Goal: Task Accomplishment & Management: Manage account settings

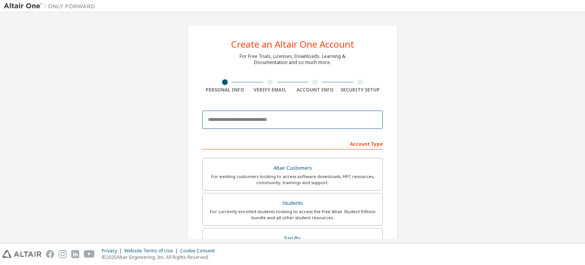
click at [257, 122] on input "email" at bounding box center [292, 119] width 181 height 18
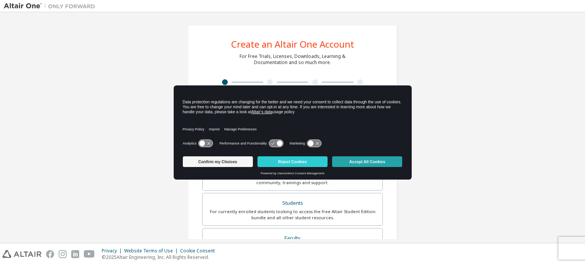
click at [387, 161] on button "Accept All Cookies" at bounding box center [367, 161] width 70 height 11
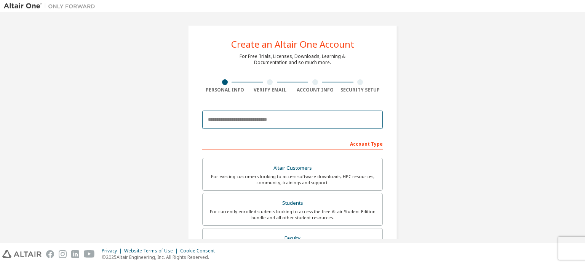
click at [221, 120] on input "email" at bounding box center [292, 119] width 181 height 18
type input "*"
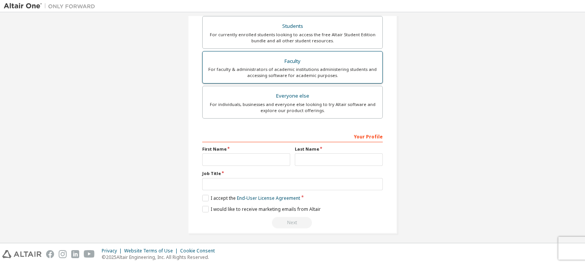
scroll to position [179, 0]
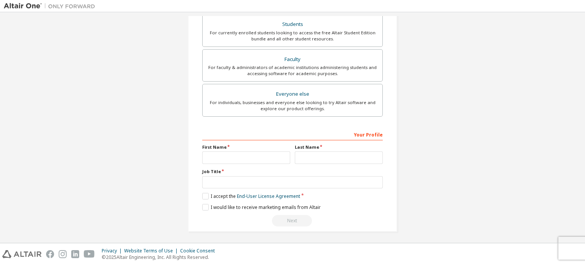
type input "**********"
click at [268, 159] on input "text" at bounding box center [246, 157] width 88 height 13
drag, startPoint x: 212, startPoint y: 156, endPoint x: 165, endPoint y: 152, distance: 47.4
click at [165, 152] on div "**********" at bounding box center [293, 38] width 578 height 403
type input "*"
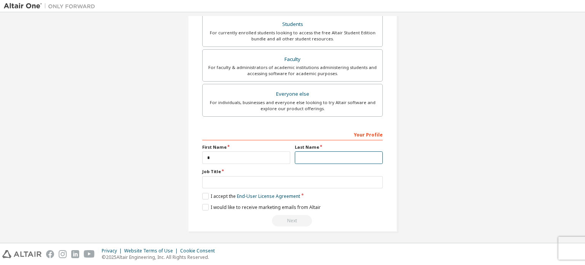
click at [322, 156] on input "text" at bounding box center [339, 157] width 88 height 13
type input "**"
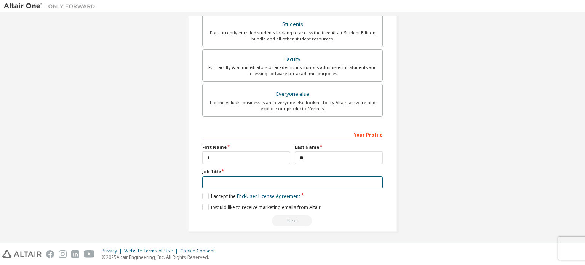
click at [255, 182] on input "text" at bounding box center [292, 182] width 181 height 13
type input "*"
type input "*******"
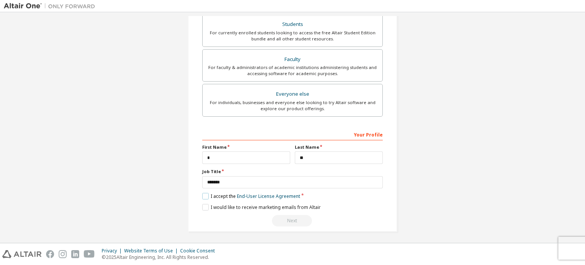
click at [202, 194] on label "I accept the End-User License Agreement" at bounding box center [251, 196] width 98 height 6
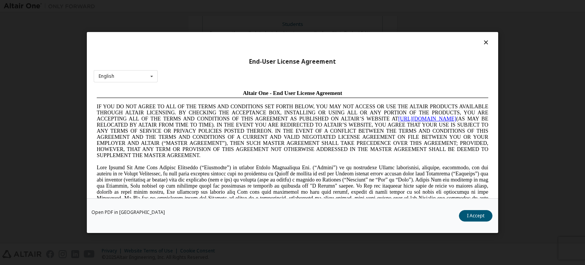
scroll to position [0, 0]
click at [476, 218] on button "I Accept" at bounding box center [476, 215] width 34 height 11
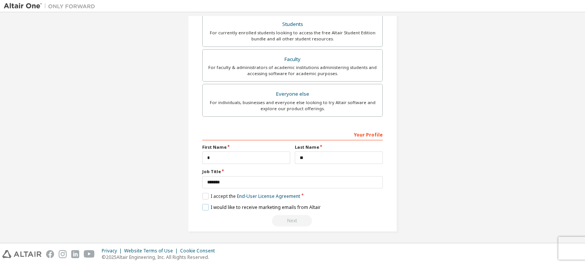
click at [203, 205] on label "I would like to receive marketing emails from Altair" at bounding box center [261, 207] width 118 height 6
click at [293, 221] on div "Next" at bounding box center [292, 220] width 181 height 11
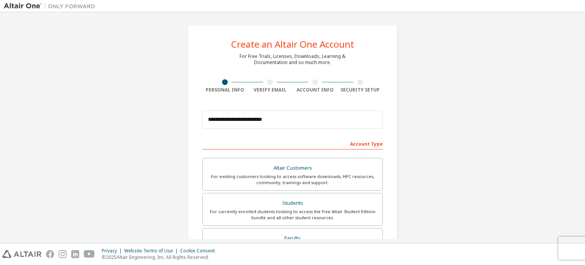
click at [354, 144] on div "Account Type" at bounding box center [292, 143] width 181 height 12
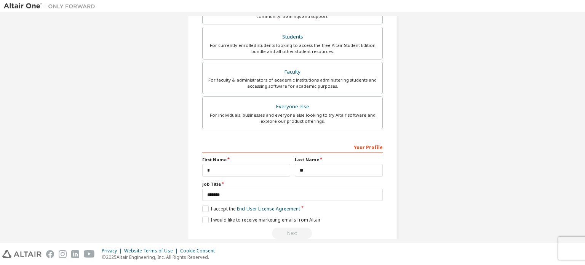
scroll to position [179, 0]
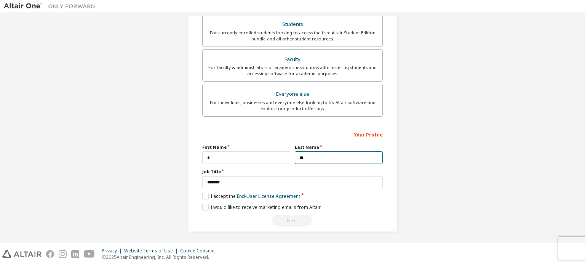
click at [352, 153] on input "**" at bounding box center [339, 157] width 88 height 13
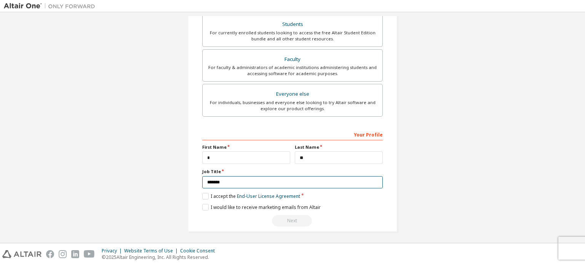
click at [347, 184] on input "*******" at bounding box center [292, 182] width 181 height 13
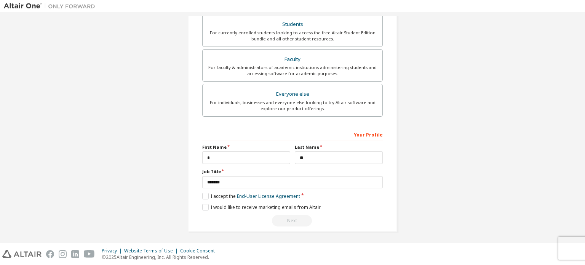
click at [305, 222] on div "Next" at bounding box center [292, 220] width 181 height 11
drag, startPoint x: 305, startPoint y: 222, endPoint x: 298, endPoint y: 222, distance: 6.9
click at [304, 222] on div "Next" at bounding box center [292, 220] width 181 height 11
click at [297, 222] on div "Next" at bounding box center [292, 220] width 181 height 11
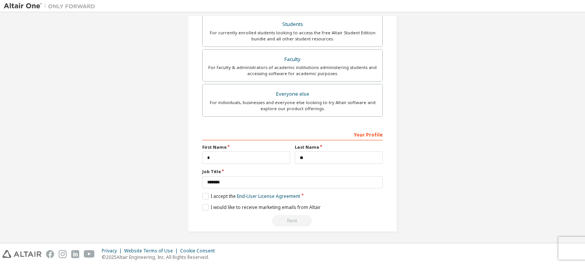
click at [304, 193] on div "I accept the End-User License Agreement" at bounding box center [292, 196] width 181 height 6
click at [296, 193] on link "End-User License Agreement" at bounding box center [268, 196] width 63 height 6
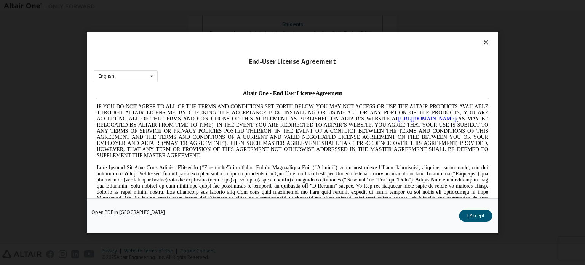
scroll to position [0, 0]
click at [471, 218] on button "I Accept" at bounding box center [476, 215] width 34 height 11
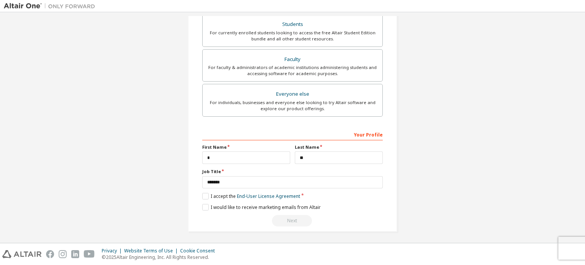
click at [296, 217] on div "Next" at bounding box center [292, 220] width 181 height 11
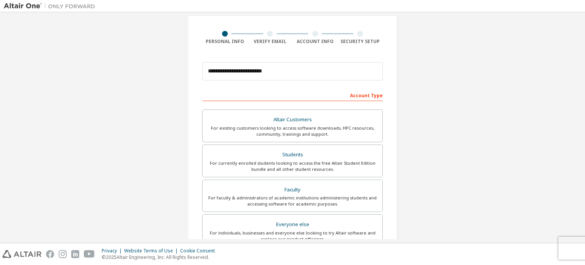
scroll to position [38, 0]
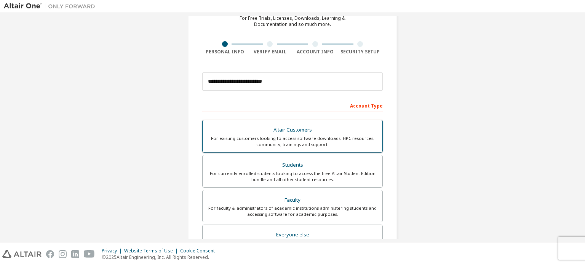
click at [341, 138] on div "For existing customers looking to access software downloads, HPC resources, com…" at bounding box center [292, 141] width 171 height 12
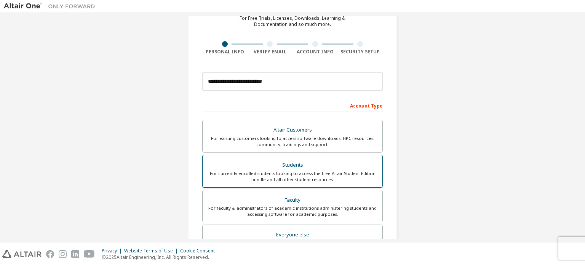
click at [335, 172] on div "For currently enrolled students looking to access the free Altair Student Editi…" at bounding box center [292, 176] width 171 height 12
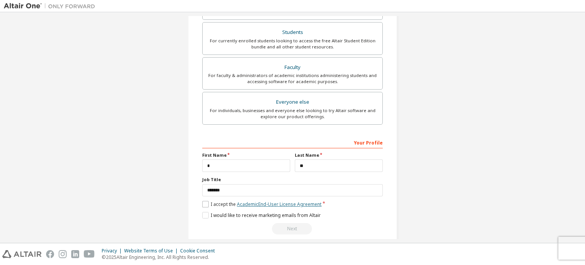
scroll to position [179, 0]
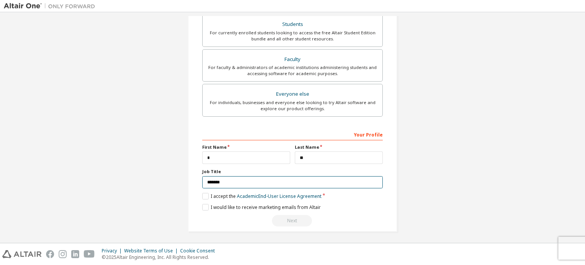
drag, startPoint x: 242, startPoint y: 178, endPoint x: 178, endPoint y: 187, distance: 64.7
click at [179, 187] on div "**********" at bounding box center [293, 38] width 228 height 403
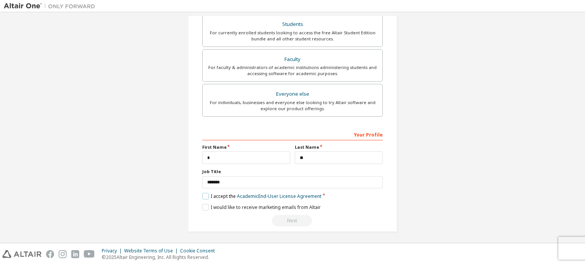
click at [204, 193] on label "I accept the Academic End-User License Agreement" at bounding box center [261, 196] width 119 height 6
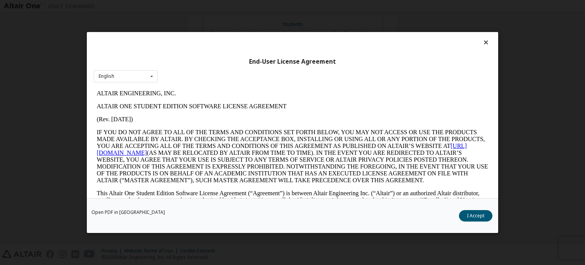
scroll to position [0, 0]
click at [466, 218] on button "I Accept" at bounding box center [476, 215] width 34 height 11
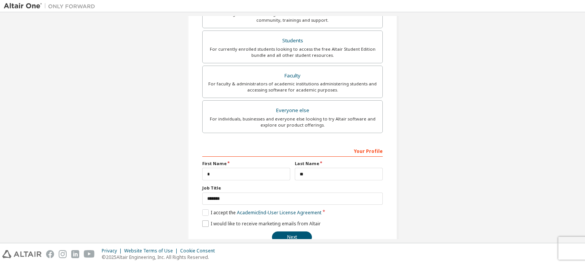
scroll to position [179, 0]
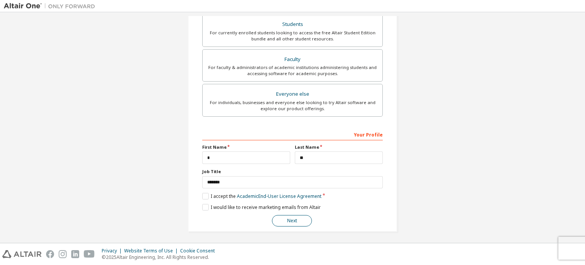
click at [291, 215] on button "Next" at bounding box center [292, 220] width 40 height 11
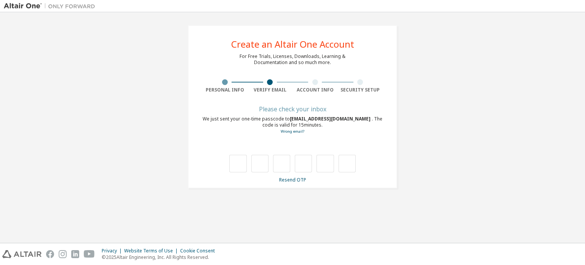
scroll to position [0, 0]
type input "*"
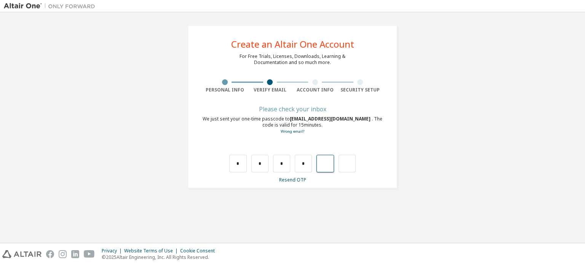
type input "*"
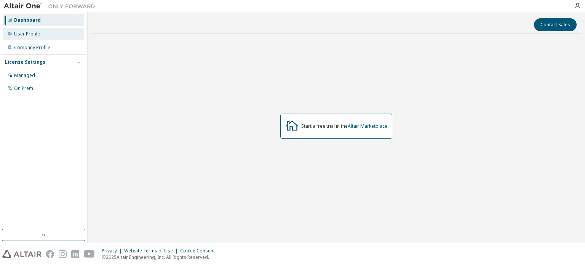
click at [42, 36] on div "User Profile" at bounding box center [43, 34] width 81 height 12
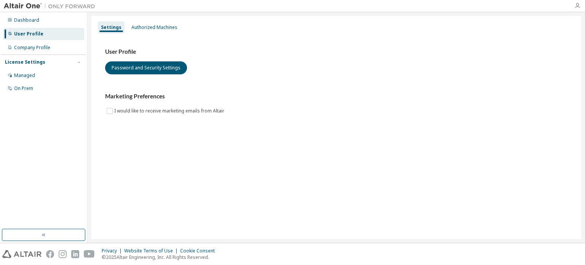
click at [576, 5] on icon "button" at bounding box center [578, 6] width 6 height 6
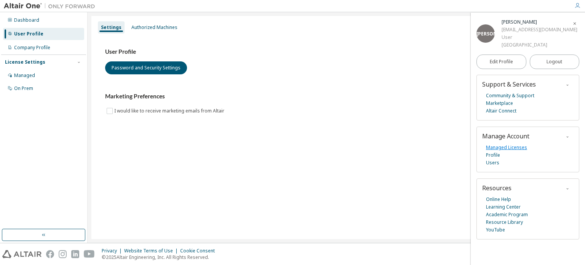
click at [503, 147] on link "Managed Licenses" at bounding box center [506, 148] width 41 height 8
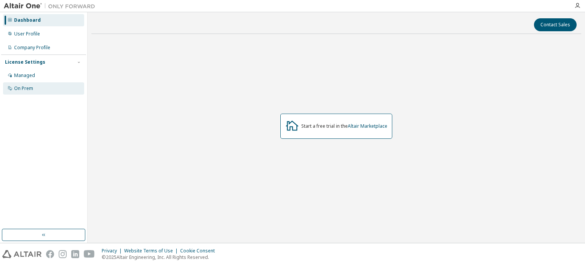
click at [33, 90] on div "On Prem" at bounding box center [43, 88] width 81 height 12
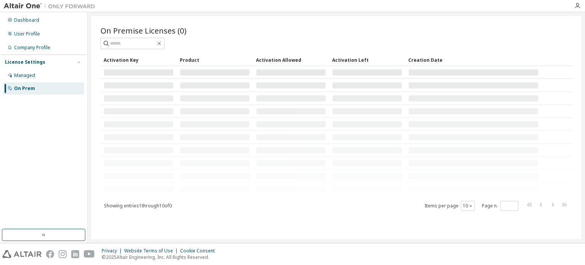
click at [42, 90] on div "On Prem" at bounding box center [43, 88] width 81 height 12
click at [534, 44] on div at bounding box center [337, 43] width 472 height 11
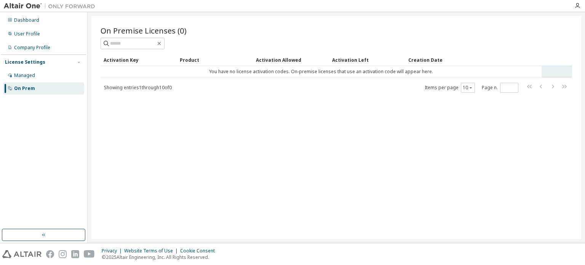
click at [288, 73] on td "You have no license activation codes. On-premise licenses that use an activatio…" at bounding box center [321, 71] width 441 height 11
click at [549, 77] on div "Activation Key Product Activation Allowed Activation Left Creation Date You hav…" at bounding box center [337, 73] width 472 height 39
click at [184, 90] on div "Showing entries 1 through 10 of 0 Items per page 10 Page n. *" at bounding box center [337, 87] width 472 height 11
click at [132, 86] on span "Showing entries 1 through 10 of 0" at bounding box center [138, 87] width 68 height 6
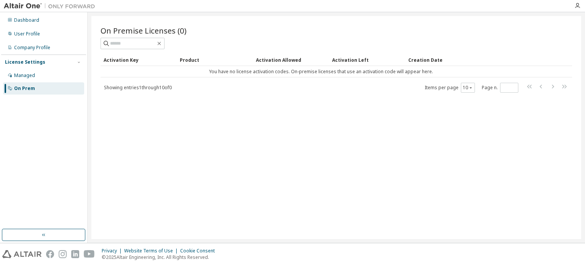
click at [132, 86] on span "Showing entries 1 through 10 of 0" at bounding box center [138, 87] width 68 height 6
click at [133, 86] on span "Showing entries 1 through 10 of 0" at bounding box center [138, 87] width 68 height 6
click at [203, 73] on td "You have no license activation codes. On-premise licenses that use an activatio…" at bounding box center [321, 71] width 441 height 11
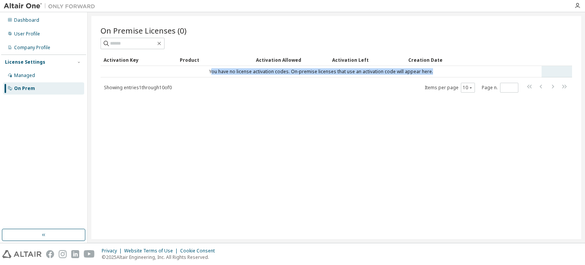
drag, startPoint x: 214, startPoint y: 72, endPoint x: 444, endPoint y: 71, distance: 229.7
click at [444, 71] on td "You have no license activation codes. On-premise licenses that use an activatio…" at bounding box center [321, 71] width 441 height 11
click at [399, 71] on td "You have no license activation codes. On-premise licenses that use an activatio…" at bounding box center [321, 71] width 441 height 11
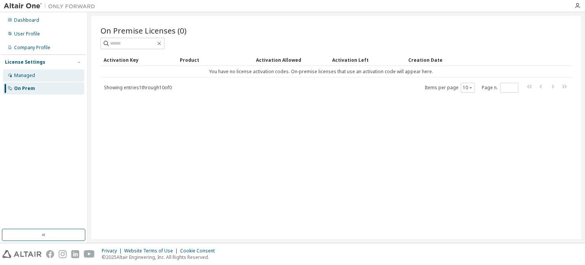
click at [49, 71] on div "Managed" at bounding box center [43, 75] width 81 height 12
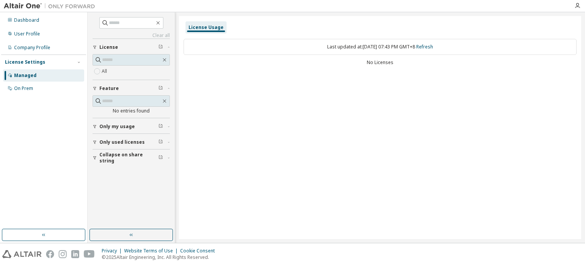
click at [118, 71] on div "All" at bounding box center [131, 71] width 77 height 9
click at [120, 127] on span "Only my usage" at bounding box center [116, 126] width 35 height 6
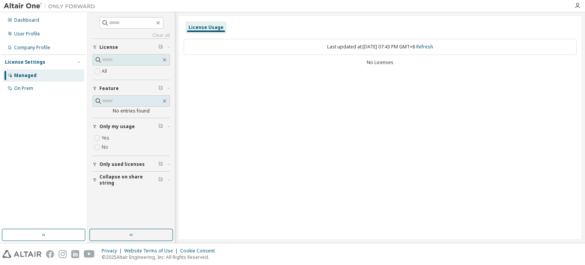
click at [117, 163] on span "Only used licenses" at bounding box center [121, 164] width 45 height 6
click at [117, 198] on span "Collapse on share string" at bounding box center [128, 202] width 59 height 12
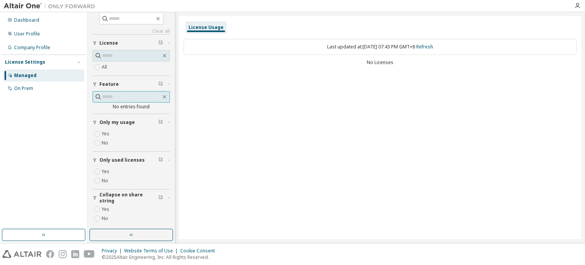
scroll to position [6, 0]
click at [34, 93] on div "On Prem" at bounding box center [43, 88] width 81 height 12
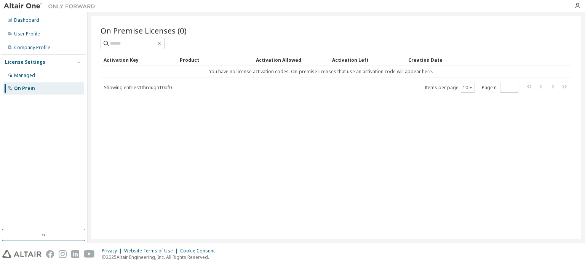
click at [382, 111] on div "On Premise Licenses (0) Clear Load Save Save As Field Operator Value Select fil…" at bounding box center [336, 127] width 490 height 223
